Goal: Check status: Check status

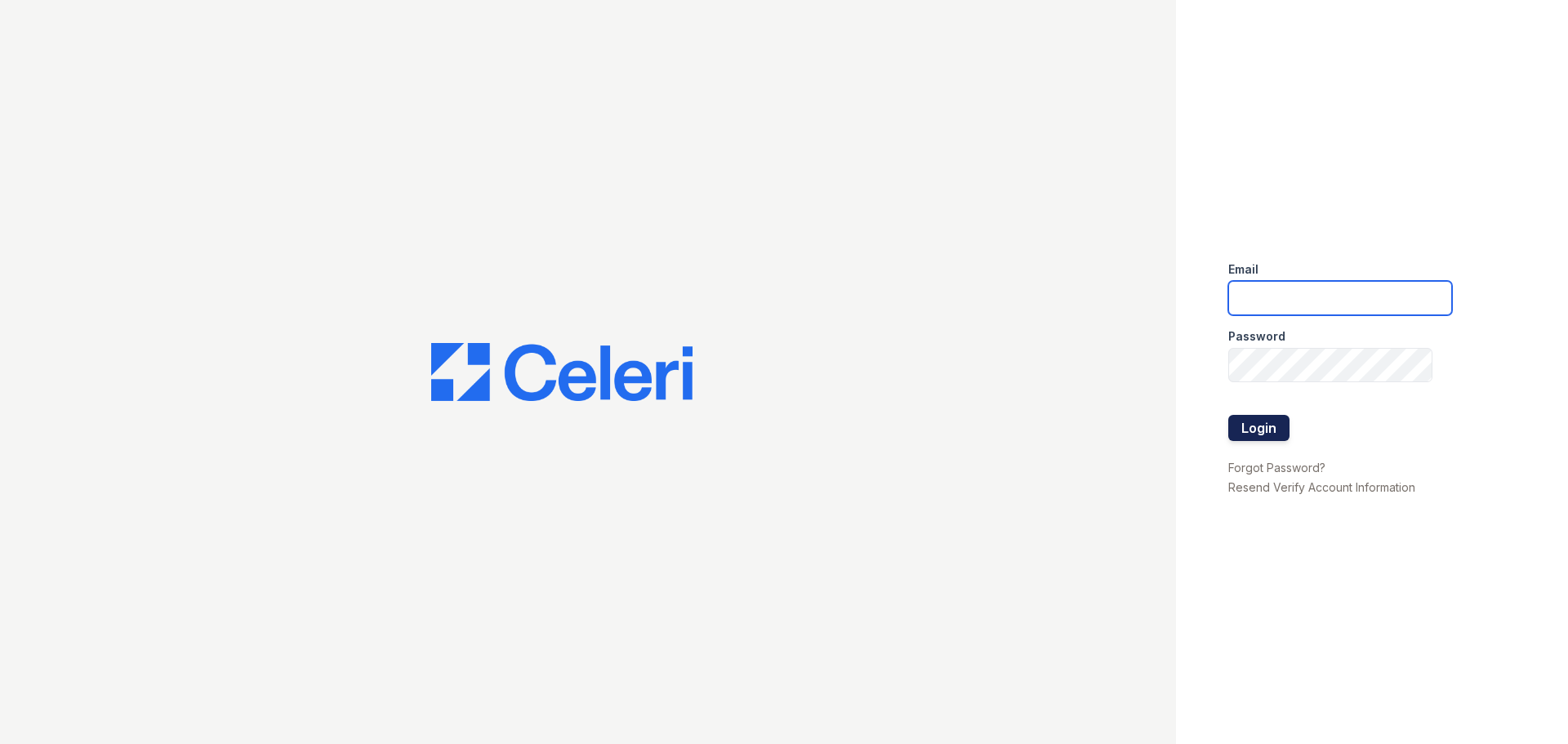
type input "tisom@trinity-pm.com"
click at [1265, 421] on button "Login" at bounding box center [1258, 428] width 62 height 27
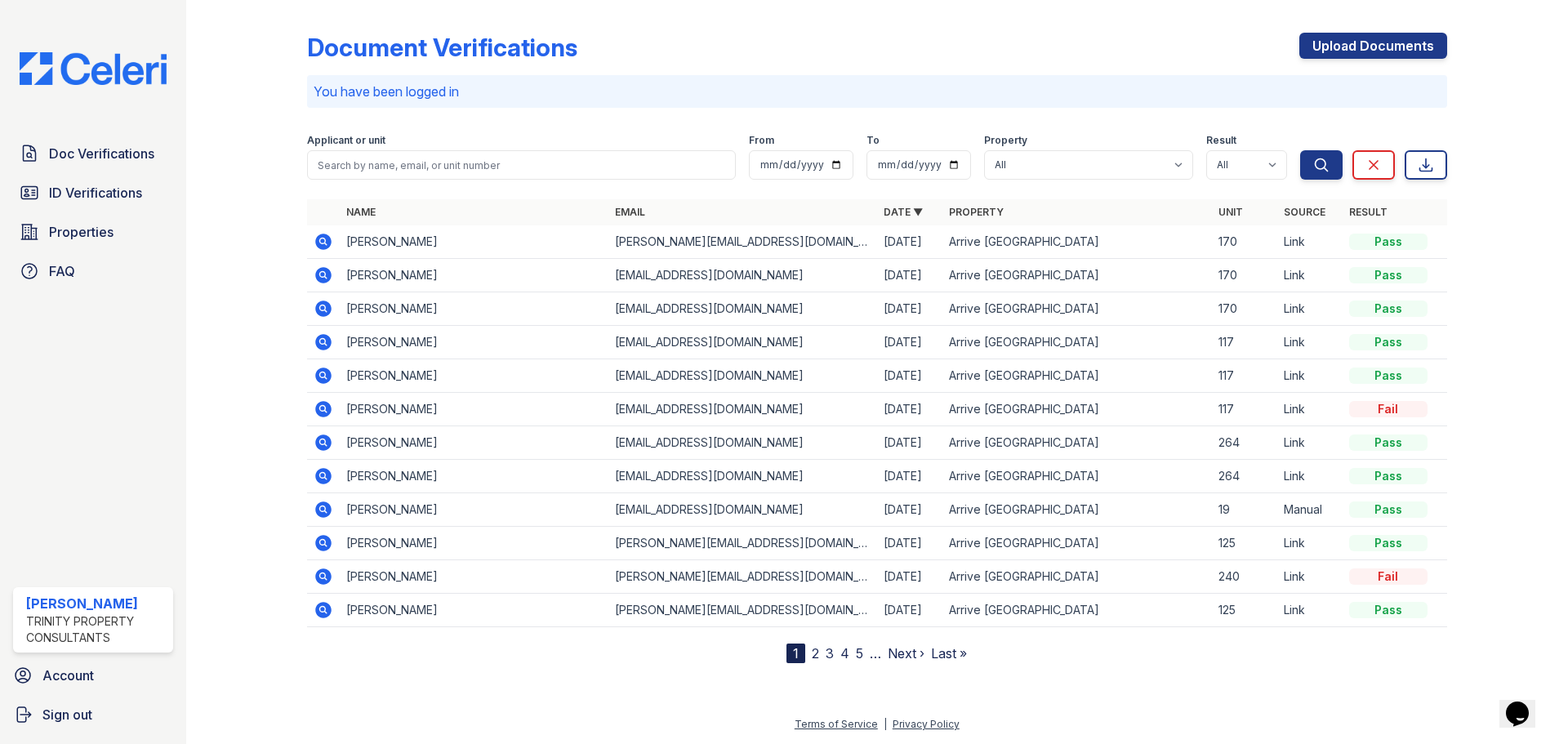
click at [815, 648] on link "2" at bounding box center [815, 652] width 8 height 16
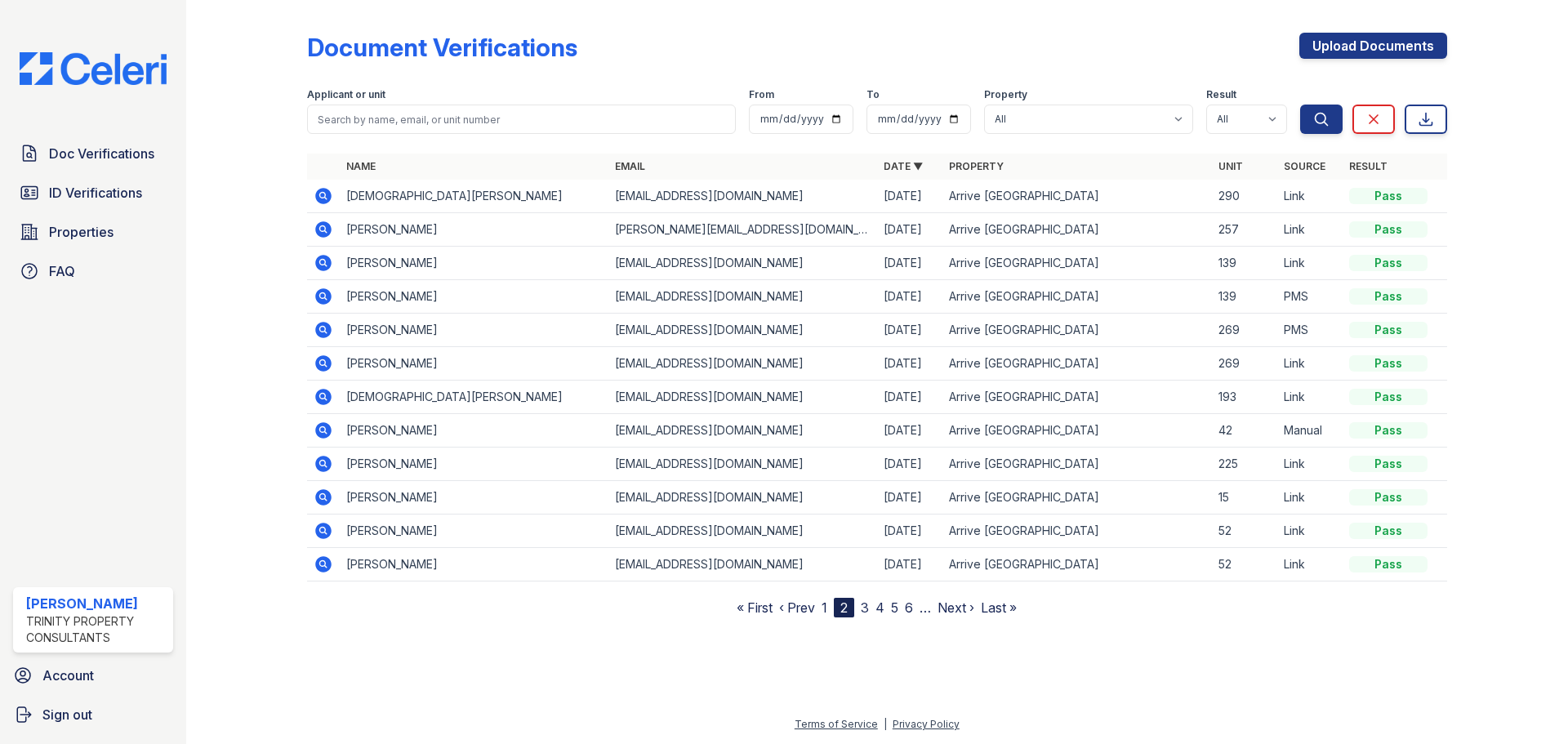
click at [325, 197] on icon at bounding box center [323, 195] width 20 height 20
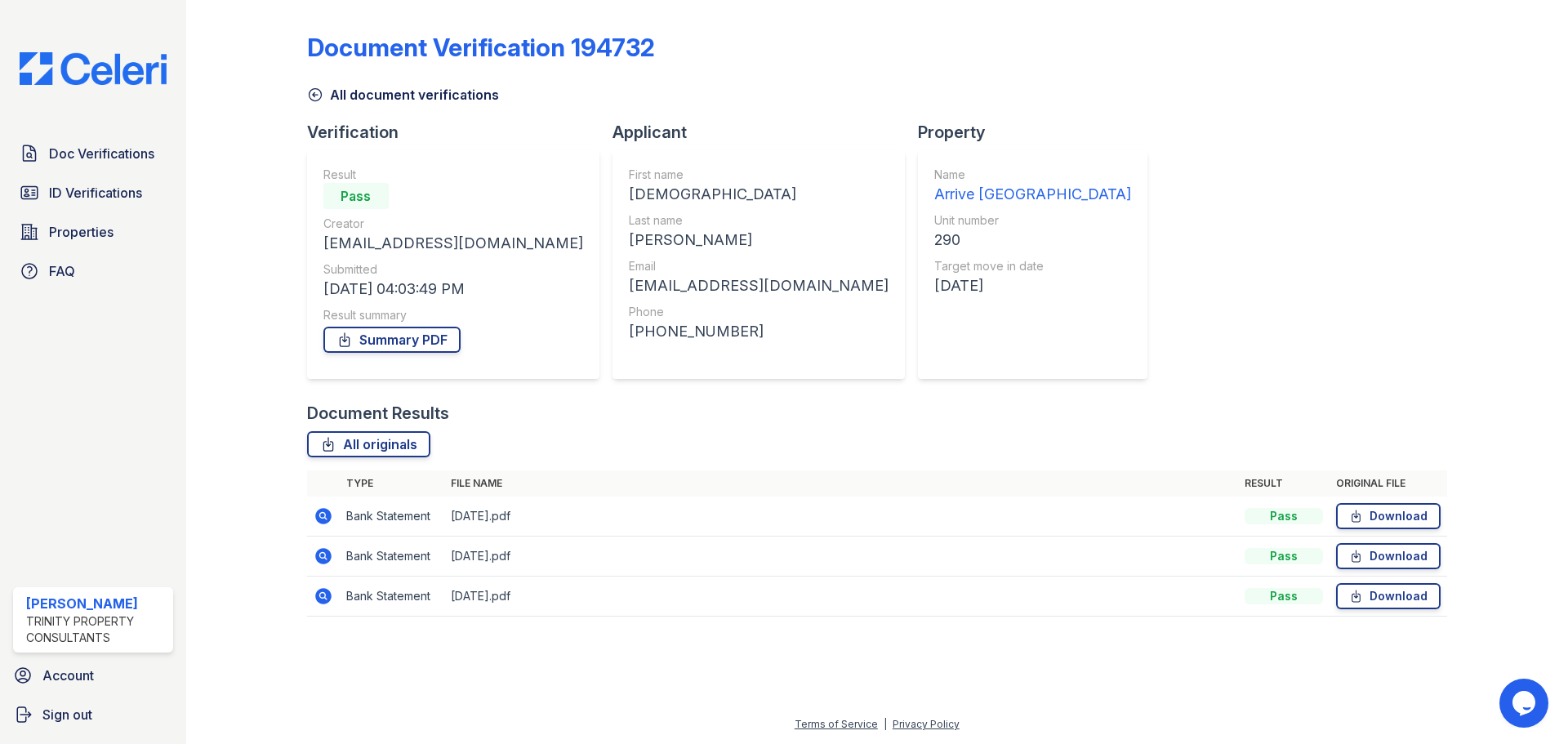
click at [321, 599] on icon at bounding box center [322, 595] width 16 height 16
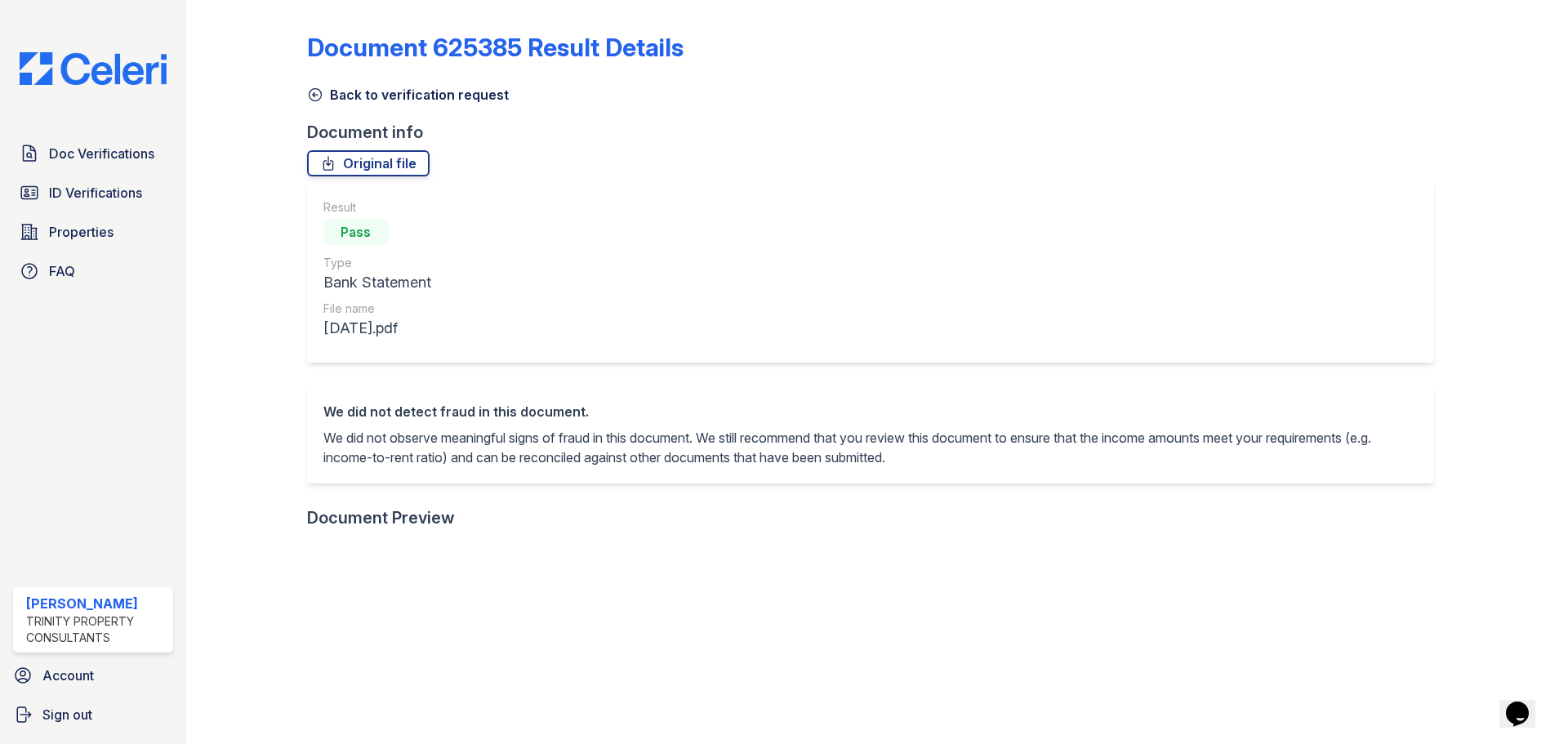
click at [368, 94] on link "Back to verification request" at bounding box center [408, 95] width 202 height 20
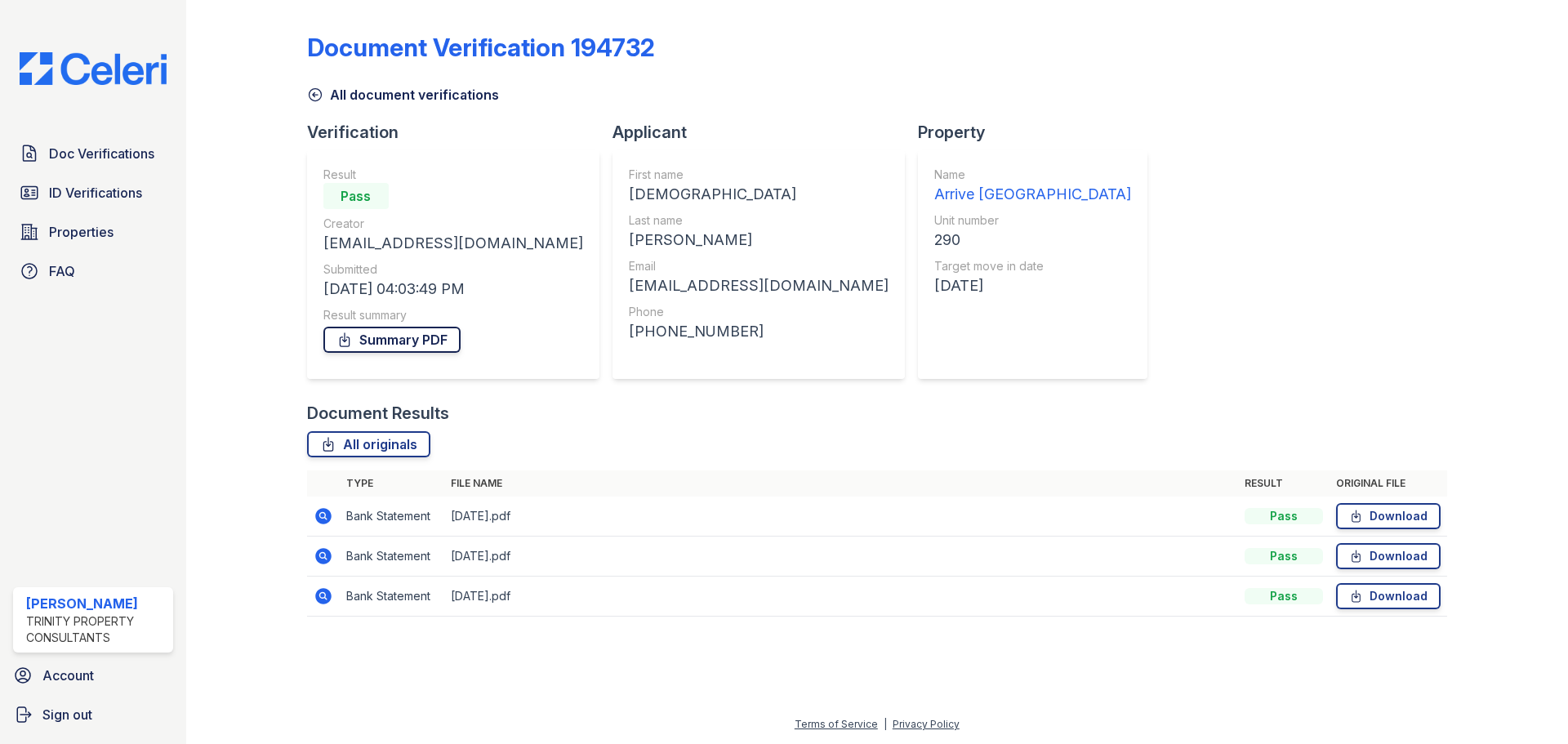
click at [380, 327] on link "Summary PDF" at bounding box center [392, 340] width 137 height 27
click at [56, 191] on span "ID Verifications" at bounding box center [96, 192] width 93 height 20
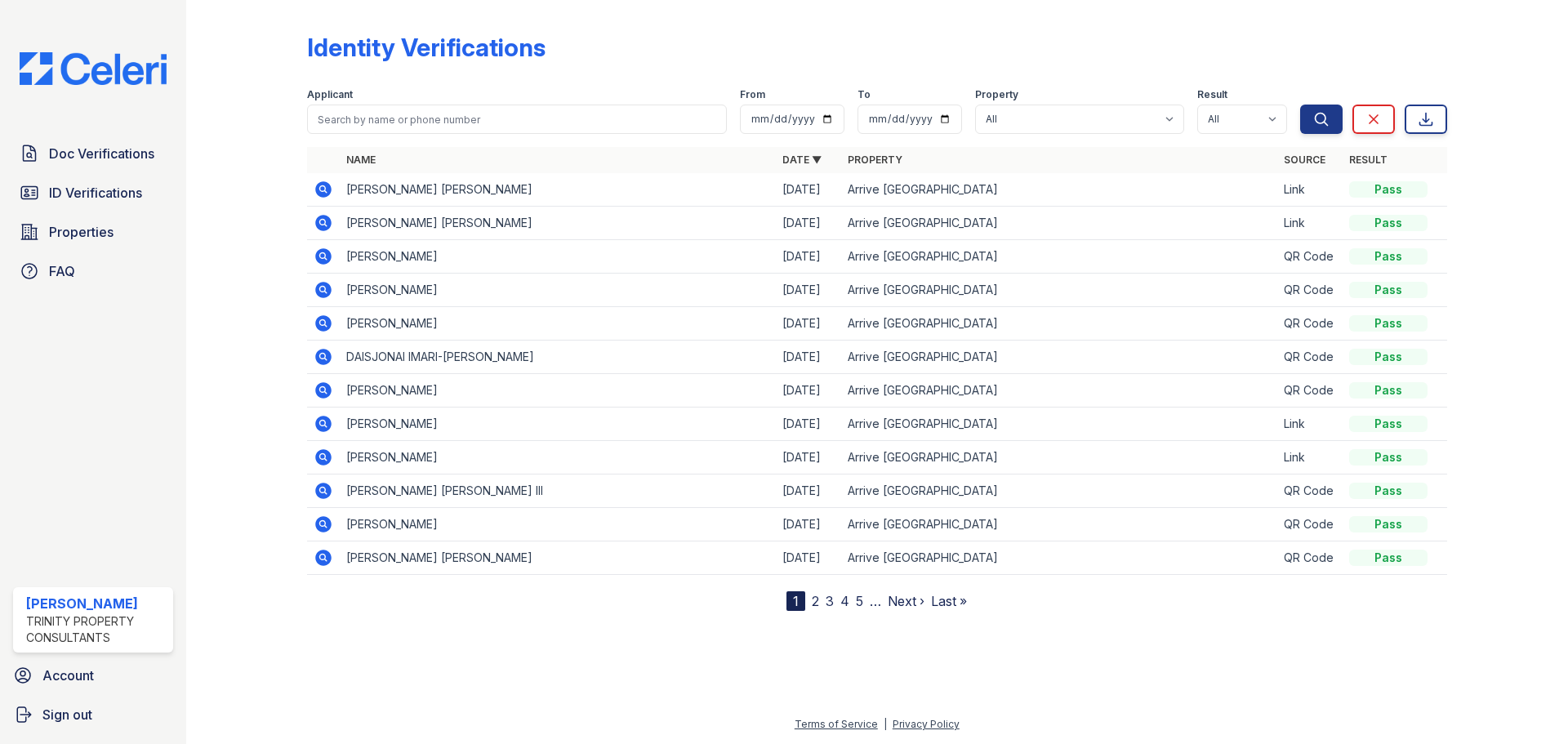
click at [811, 600] on link "2" at bounding box center [815, 600] width 8 height 16
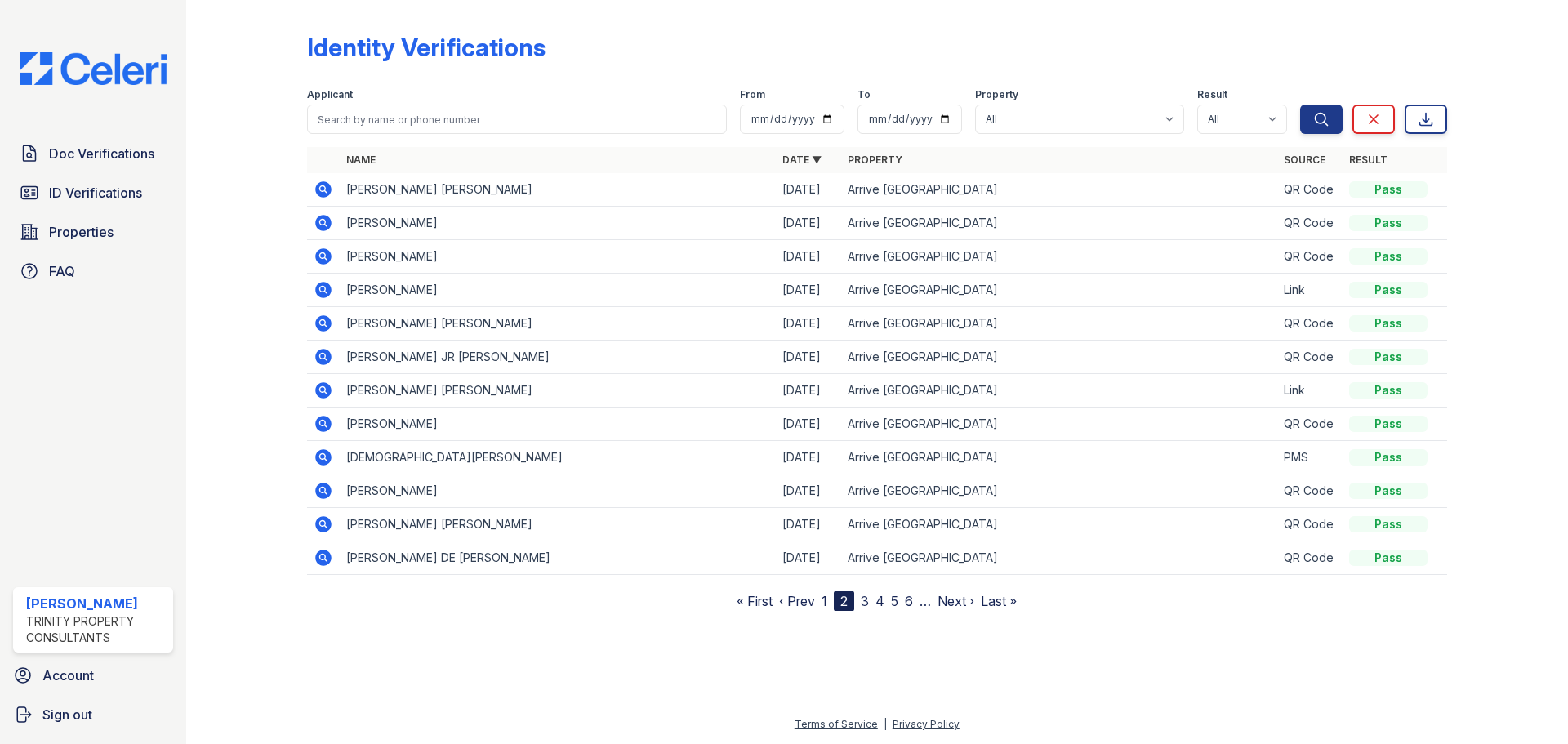
click at [327, 453] on icon at bounding box center [322, 457] width 16 height 16
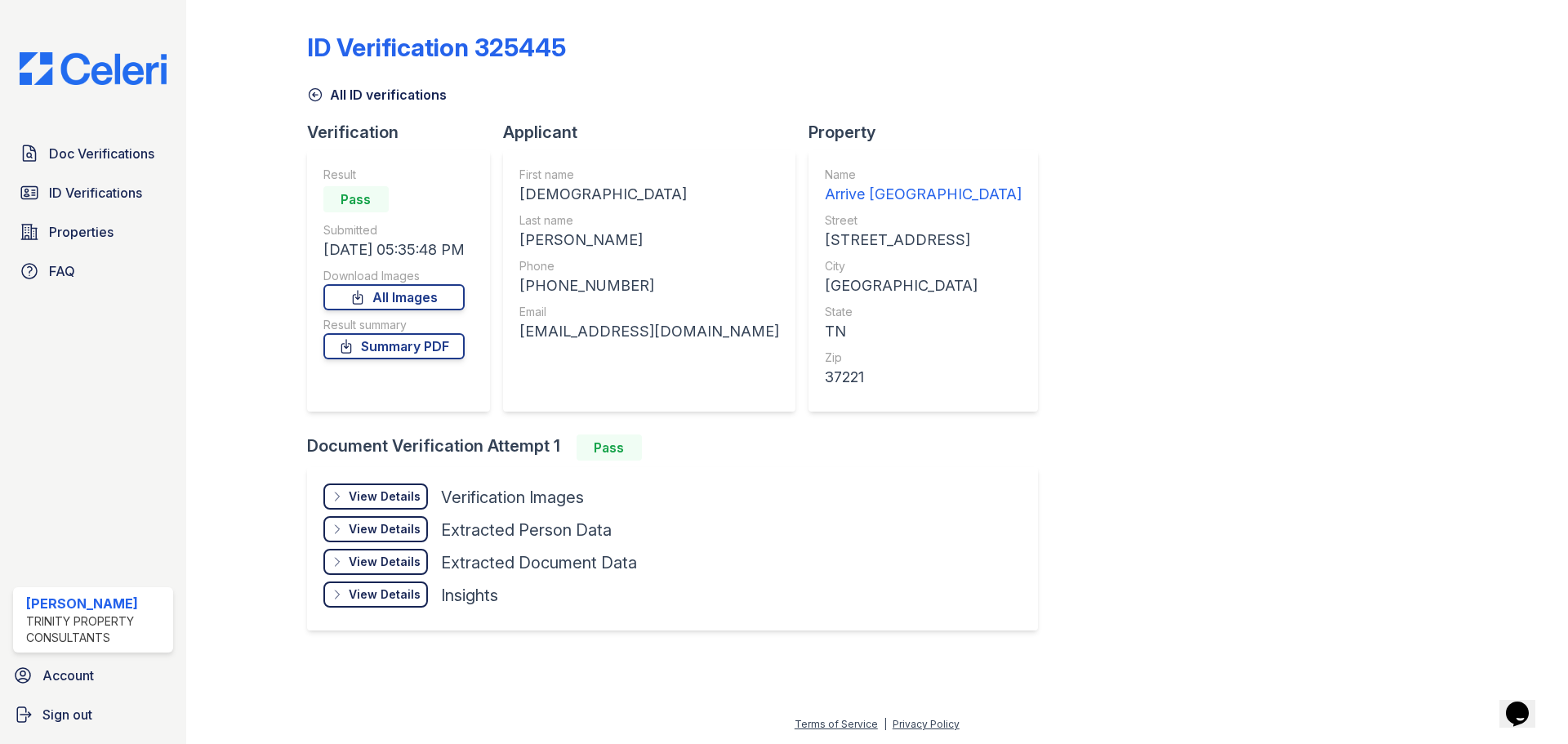
drag, startPoint x: 364, startPoint y: 492, endPoint x: 360, endPoint y: 500, distance: 8.9
click at [364, 495] on div "View Details" at bounding box center [385, 496] width 72 height 16
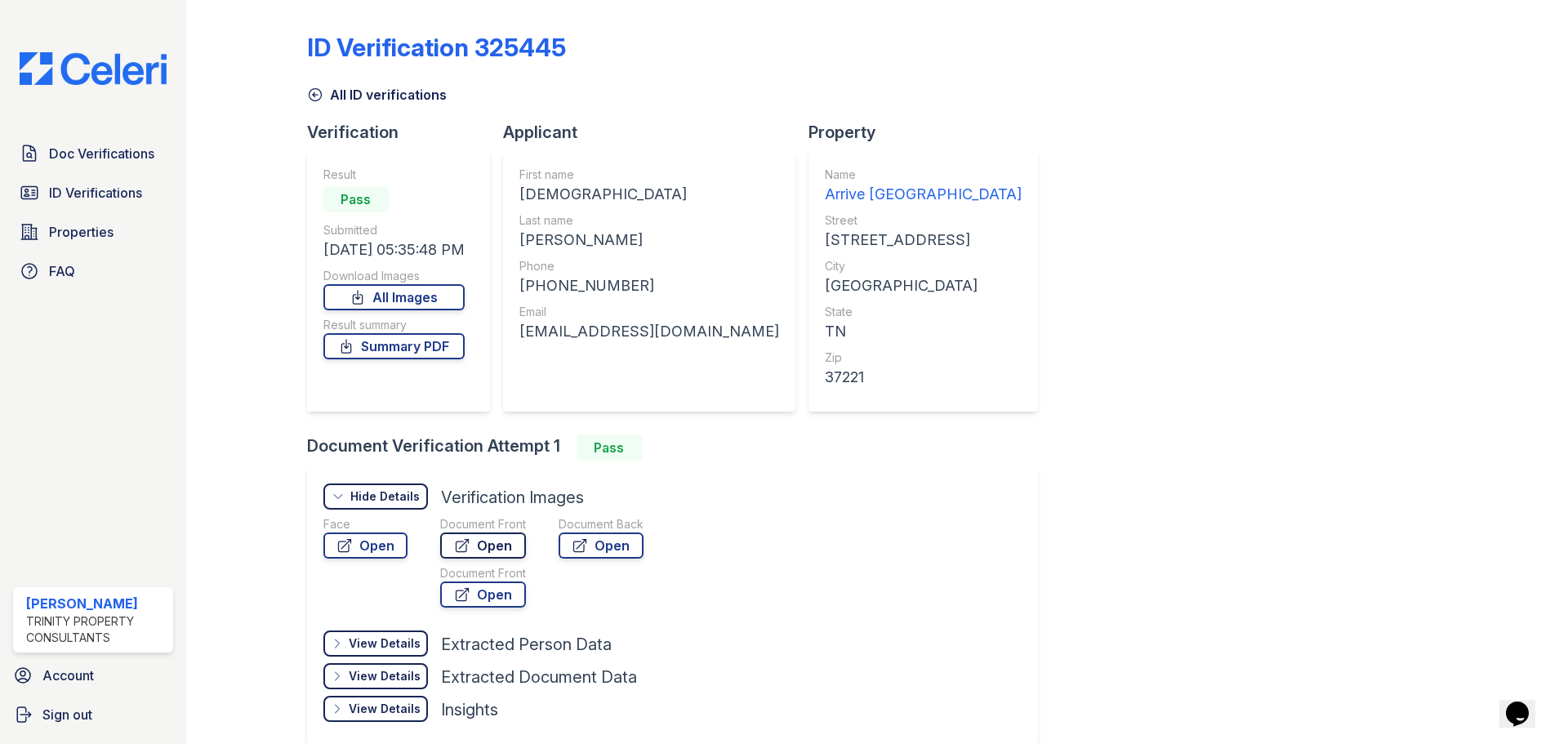
click at [462, 544] on icon at bounding box center [462, 545] width 12 height 12
click at [403, 97] on link "All ID verifications" at bounding box center [376, 95] width 139 height 20
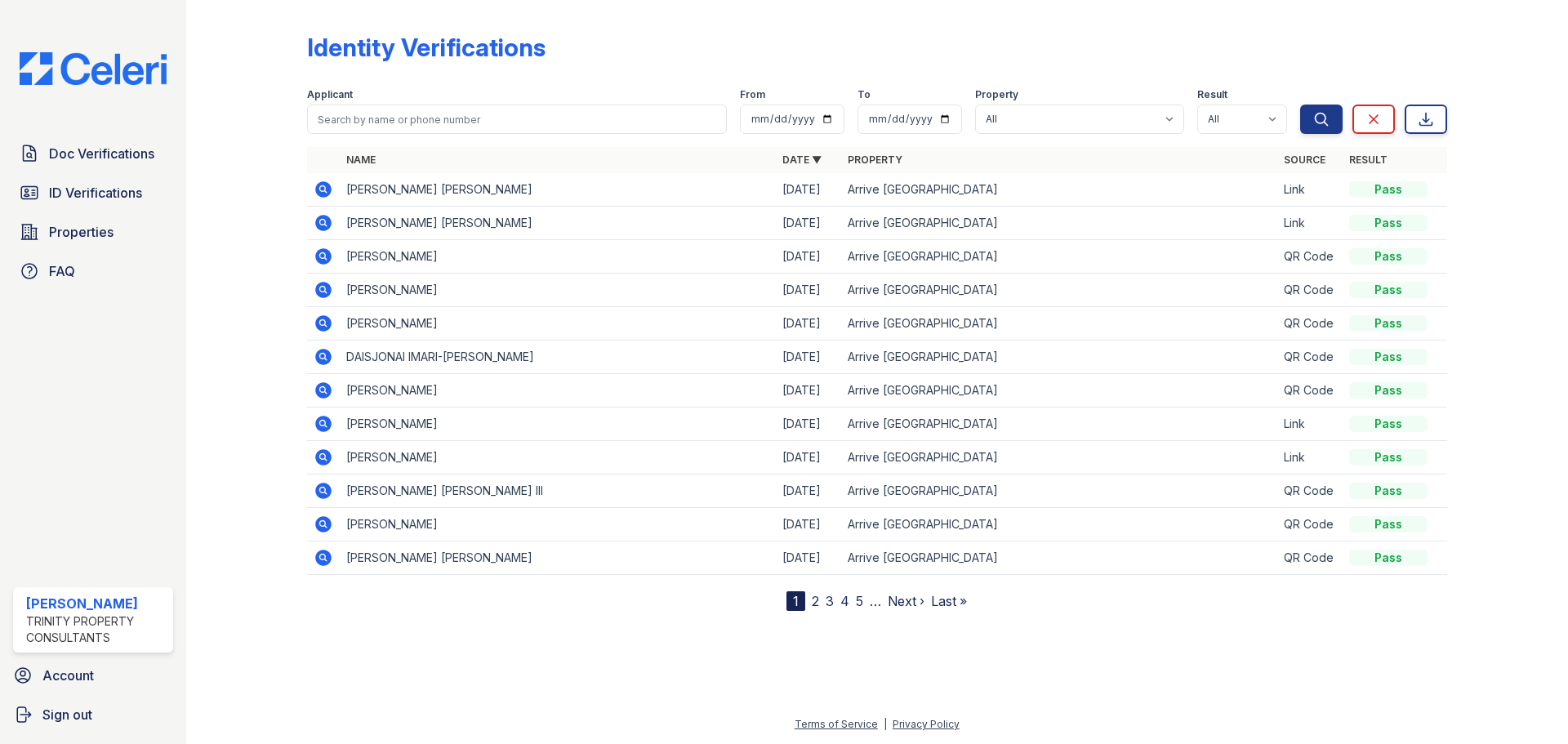
click at [817, 597] on link "2" at bounding box center [815, 600] width 8 height 16
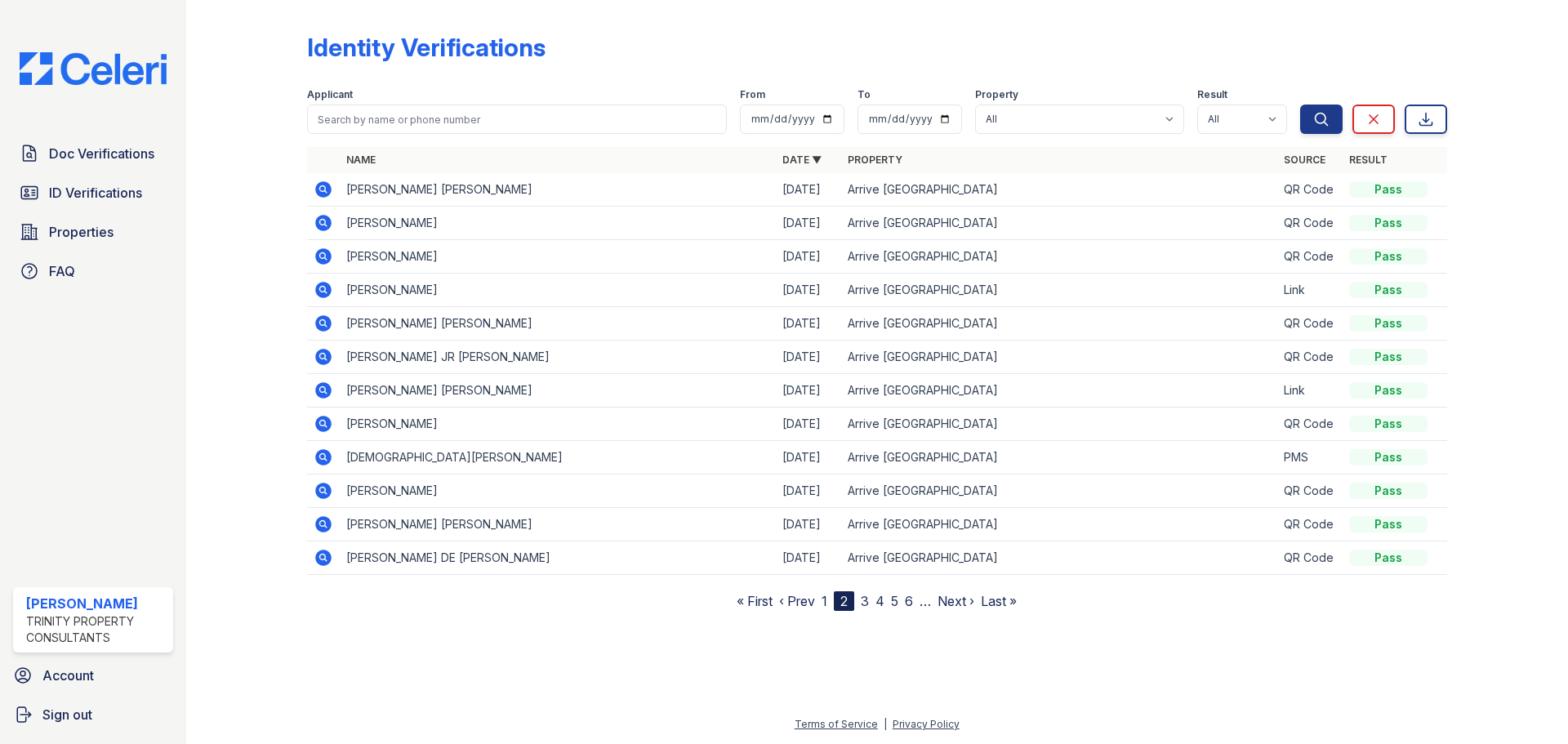
click at [865, 597] on link "3" at bounding box center [865, 600] width 9 height 16
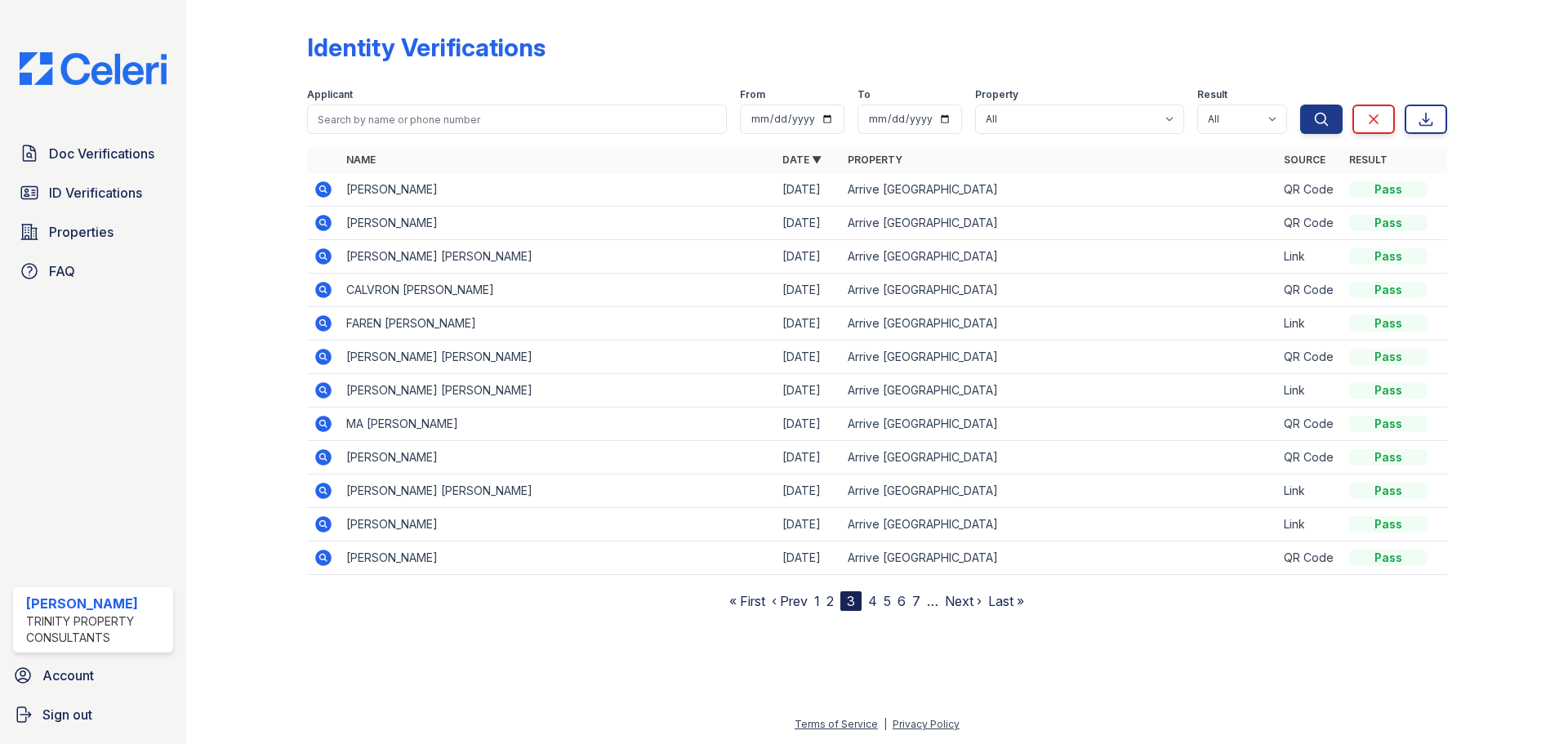
click at [328, 394] on icon at bounding box center [322, 390] width 16 height 16
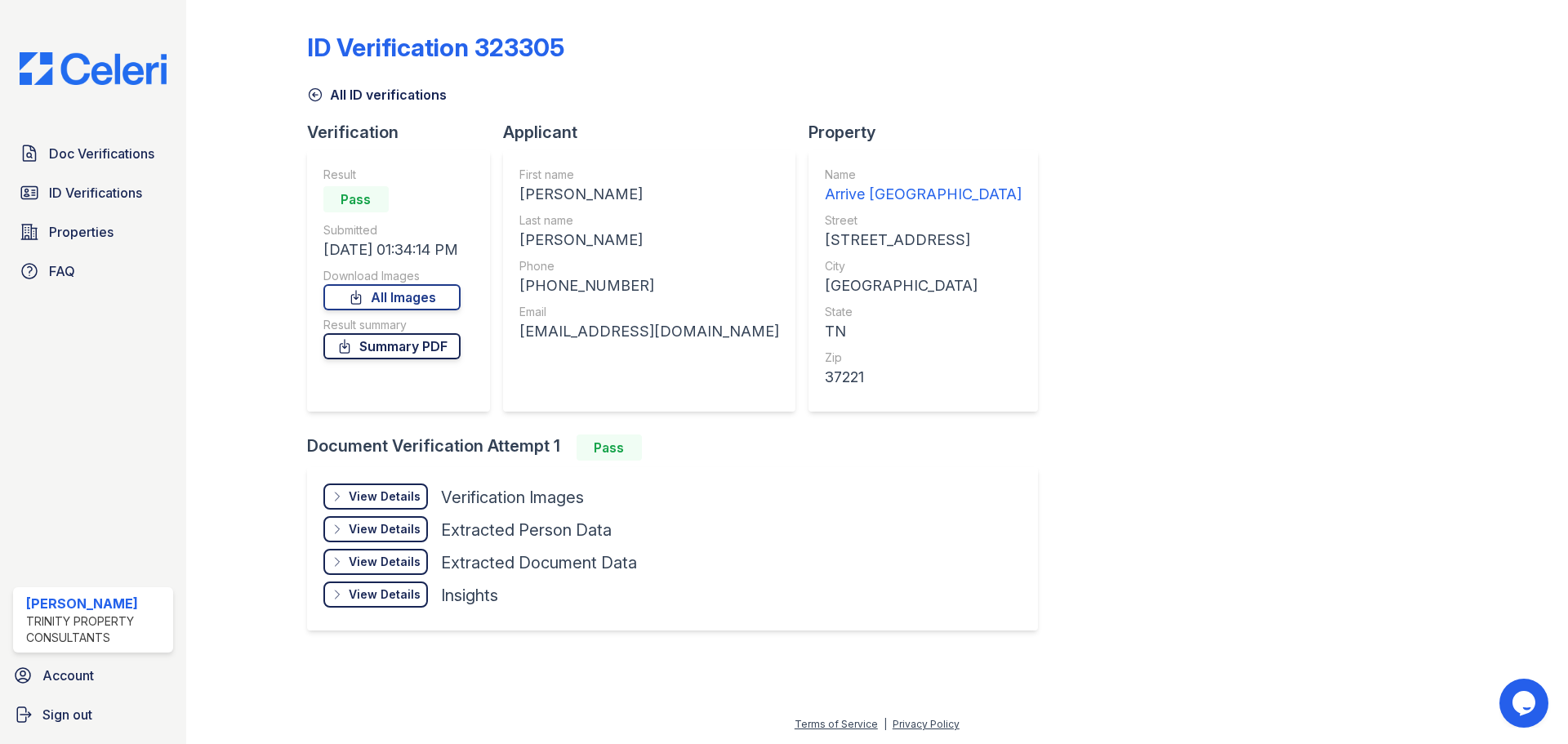
click at [409, 350] on link "Summary PDF" at bounding box center [392, 346] width 137 height 27
click at [418, 296] on link "All Images" at bounding box center [392, 298] width 137 height 27
